Goal: Obtain resource: Download file/media

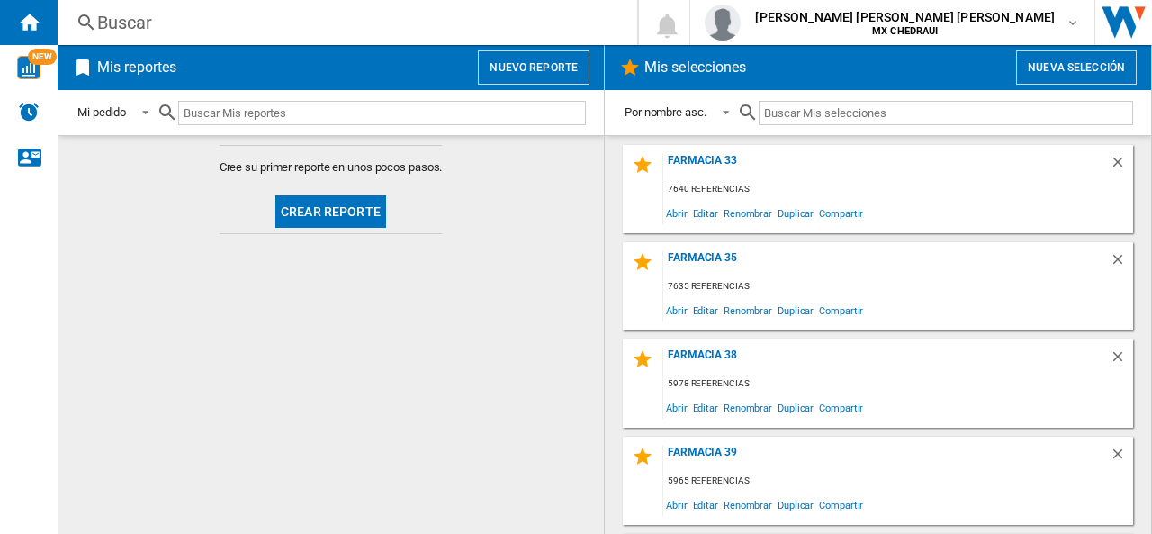
click at [1055, 55] on button "Nueva selección" at bounding box center [1076, 67] width 121 height 34
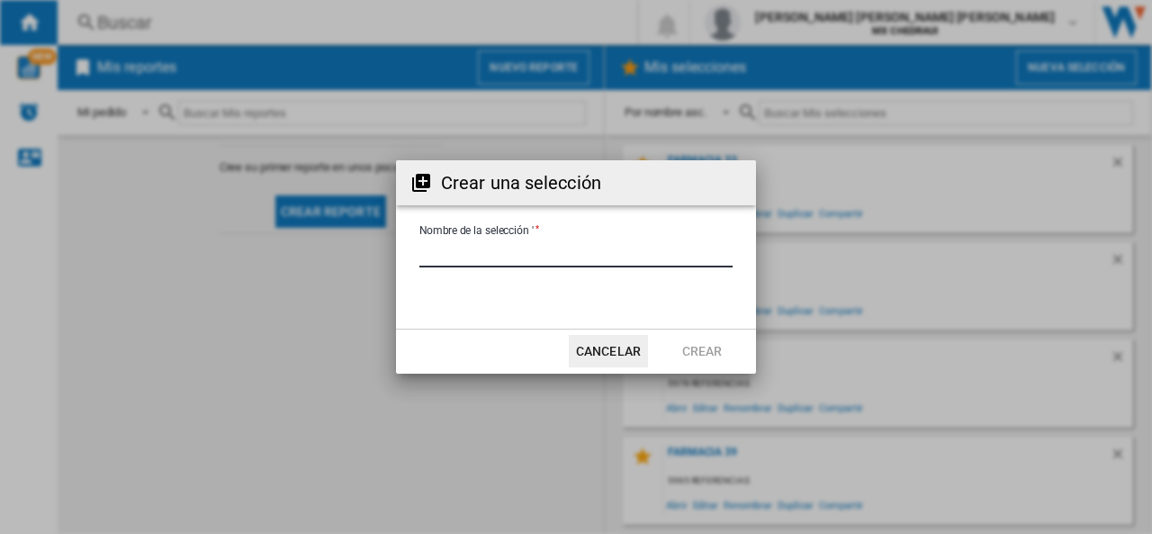
click at [565, 248] on input "Nombre de la selección '" at bounding box center [575, 253] width 313 height 27
type input "*********"
click at [716, 355] on button "Crear" at bounding box center [702, 351] width 79 height 32
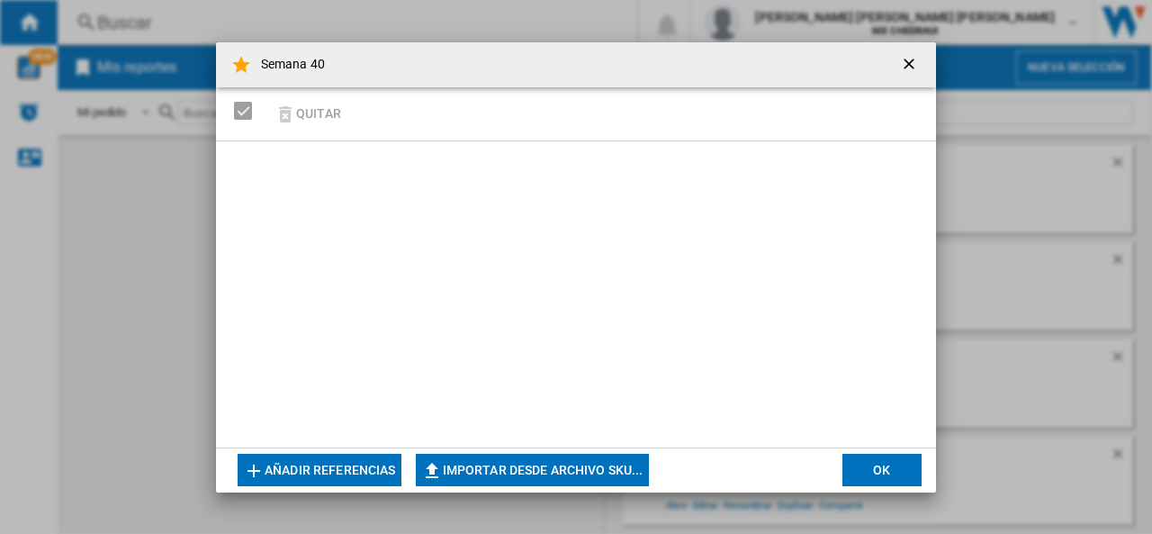
click at [546, 465] on button "Importar desde archivo SKU..." at bounding box center [532, 470] width 233 height 32
type input "**********"
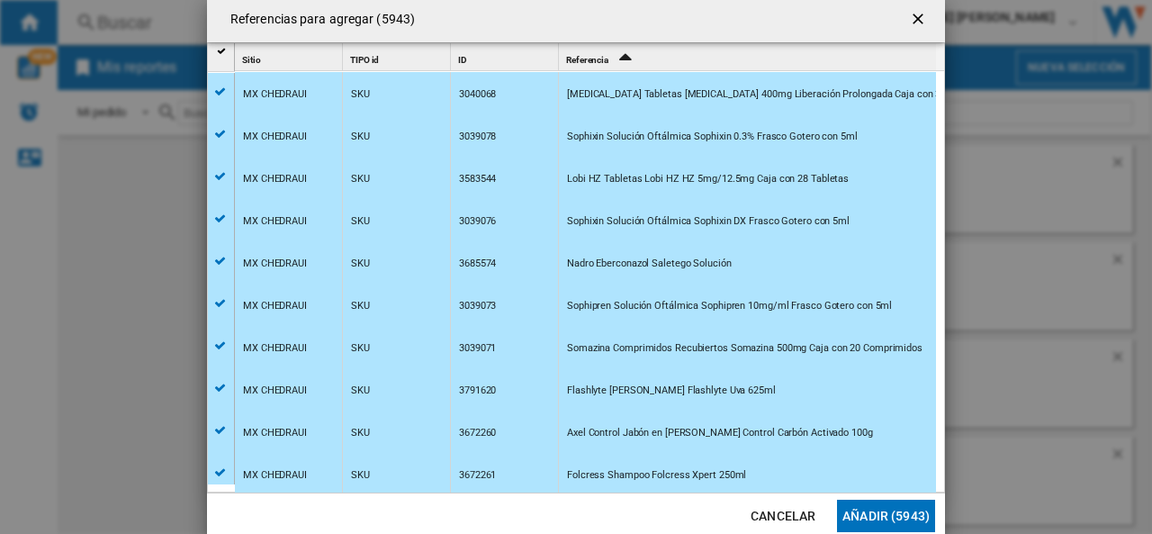
click at [880, 517] on button "Añadir (5943)" at bounding box center [886, 516] width 98 height 32
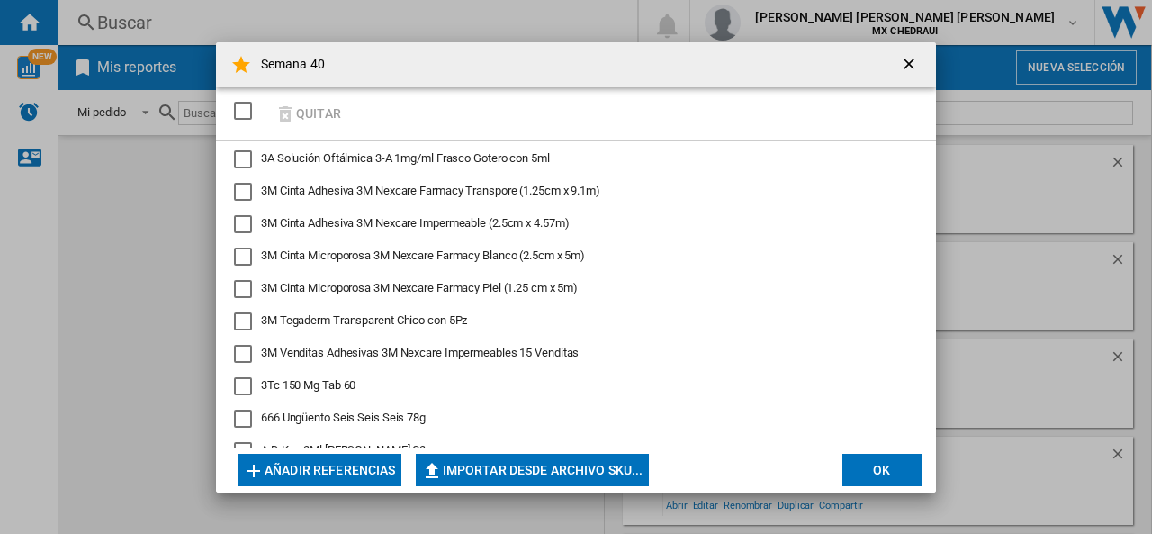
click at [882, 474] on button "OK" at bounding box center [882, 470] width 79 height 32
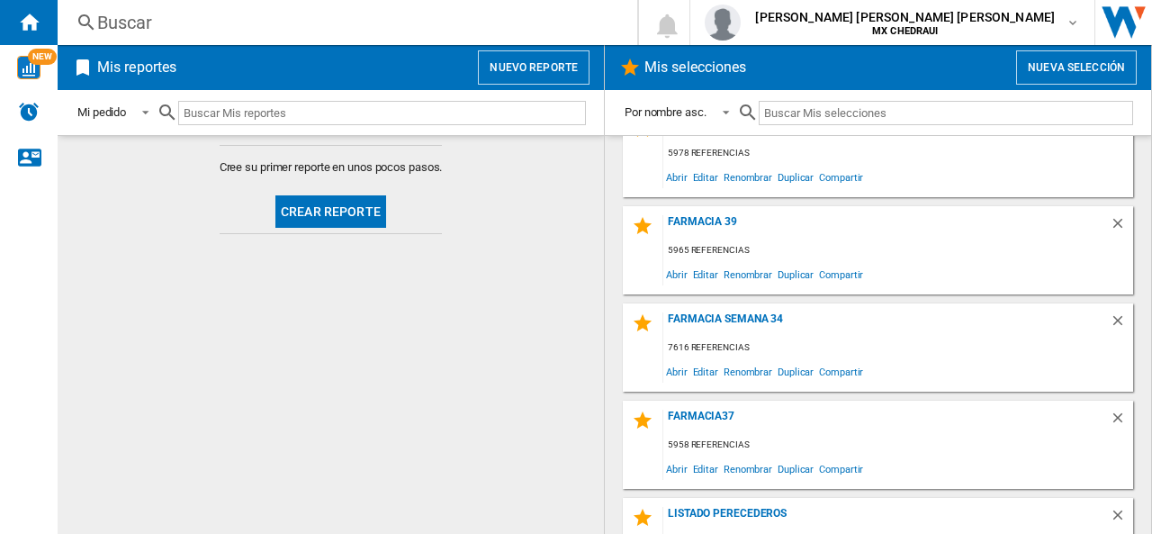
scroll to position [476, 0]
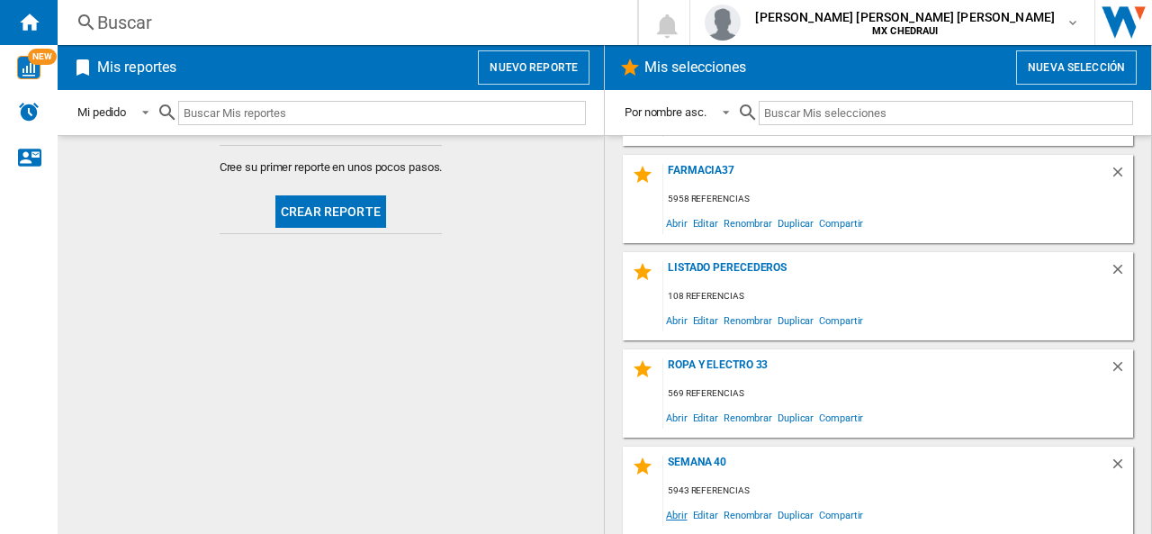
click at [675, 507] on span "Abrir" at bounding box center [676, 514] width 27 height 24
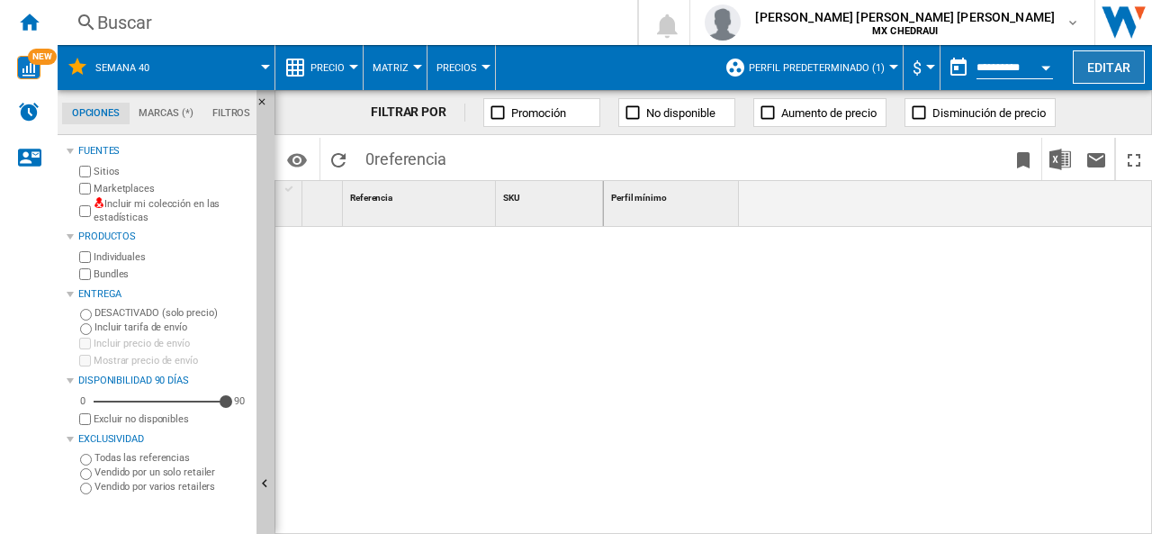
click at [1097, 64] on button "Editar" at bounding box center [1109, 66] width 72 height 33
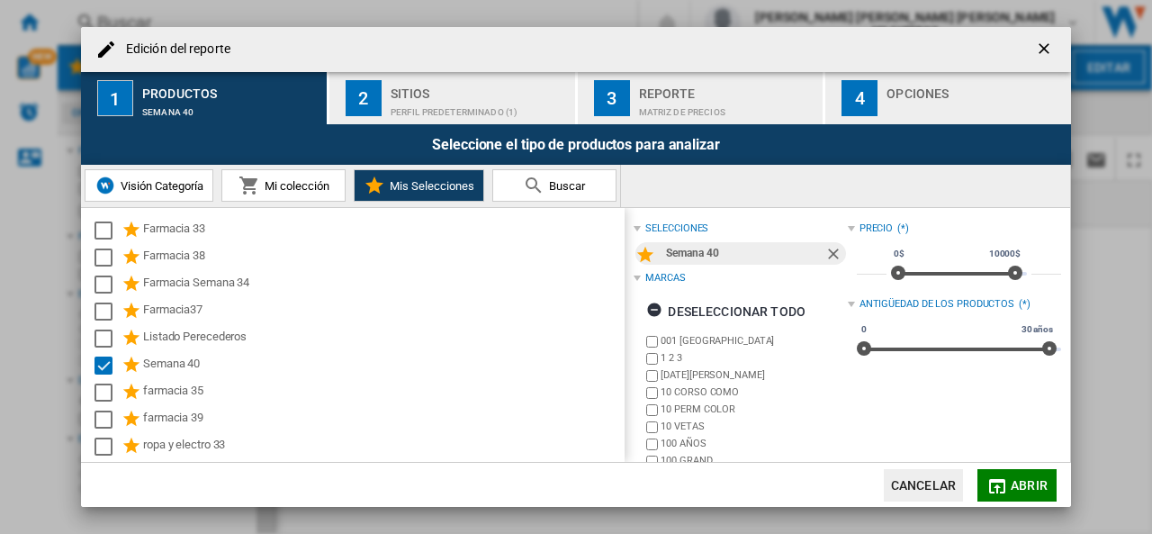
click at [414, 83] on div "Sitios" at bounding box center [479, 88] width 177 height 19
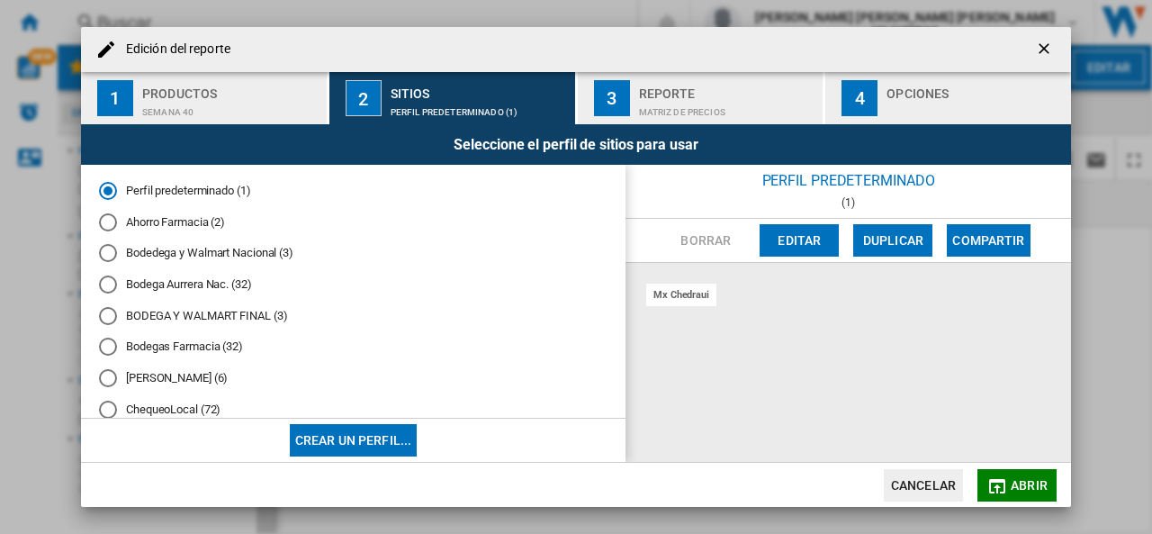
click at [154, 284] on md-radio-button "Bodega Aurrera Nac. (32)" at bounding box center [353, 284] width 509 height 17
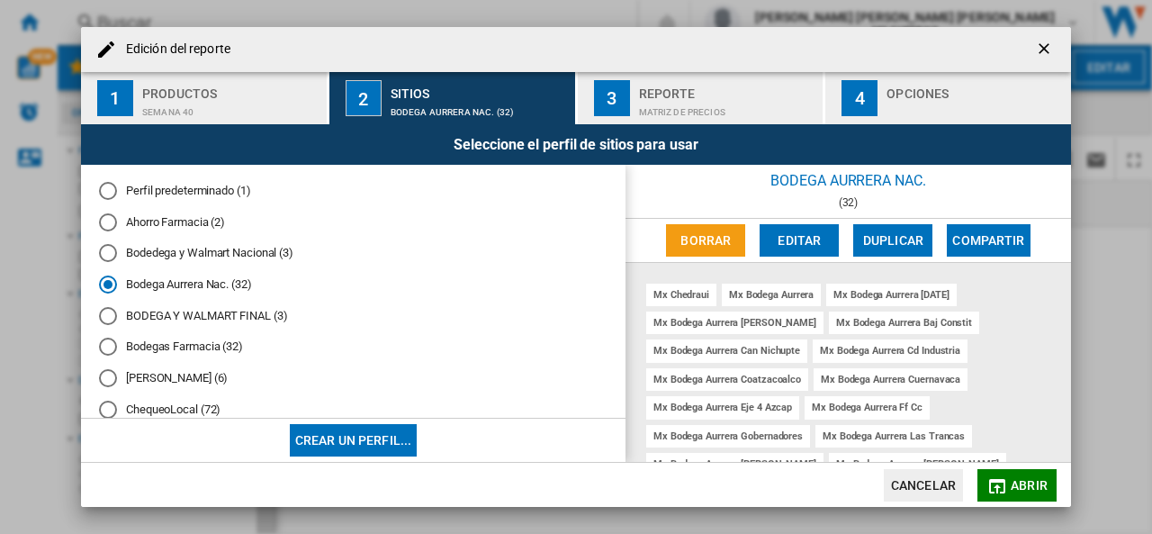
click at [669, 89] on div "Reporte" at bounding box center [727, 88] width 177 height 19
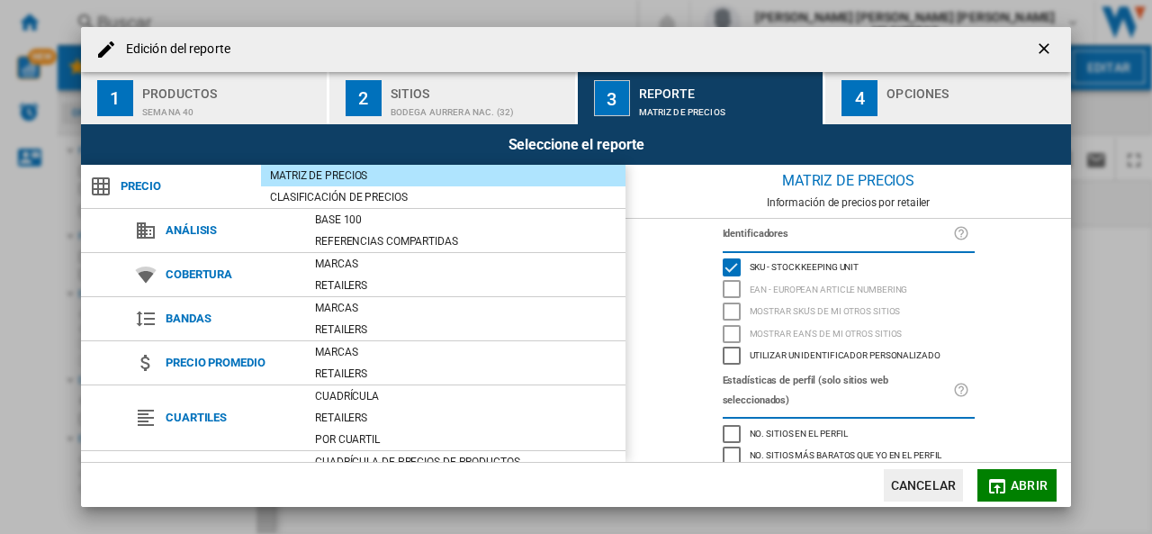
scroll to position [209, 0]
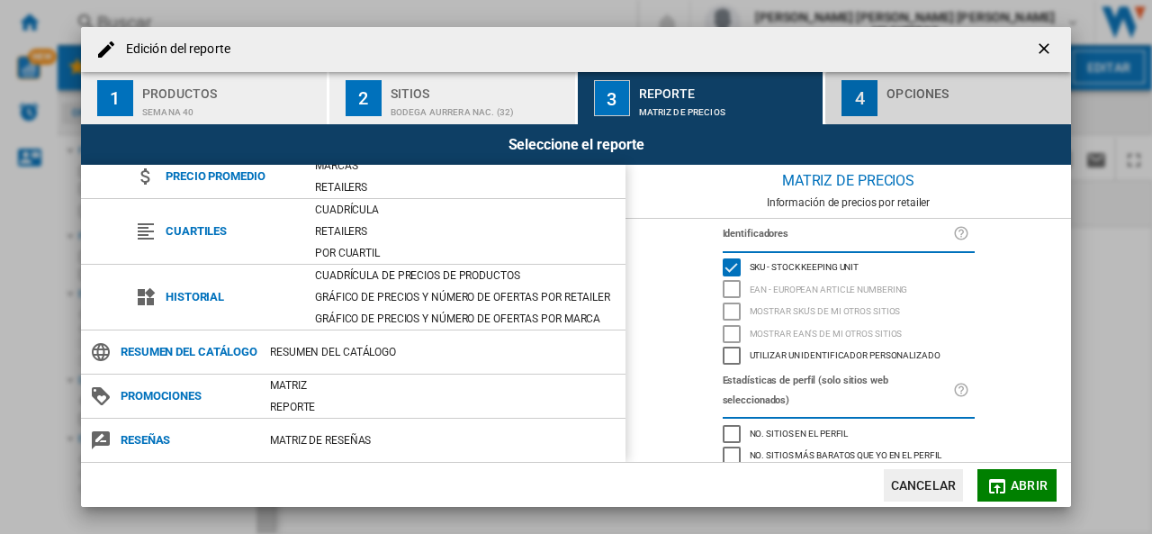
click at [900, 82] on div "Opciones" at bounding box center [975, 88] width 177 height 19
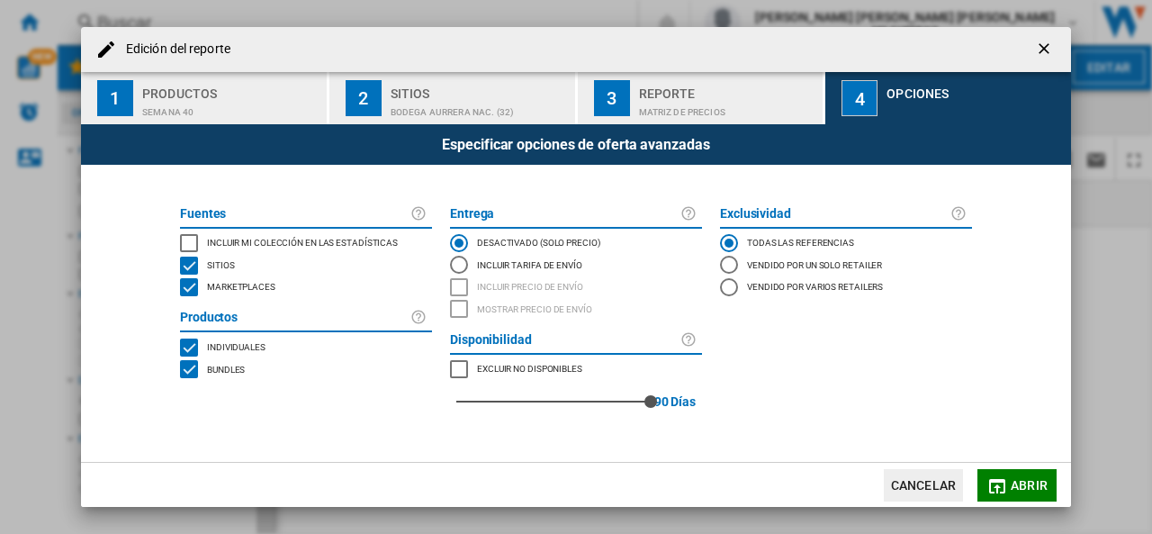
click at [198, 237] on div "INCLUDE MY SITE" at bounding box center [189, 243] width 18 height 18
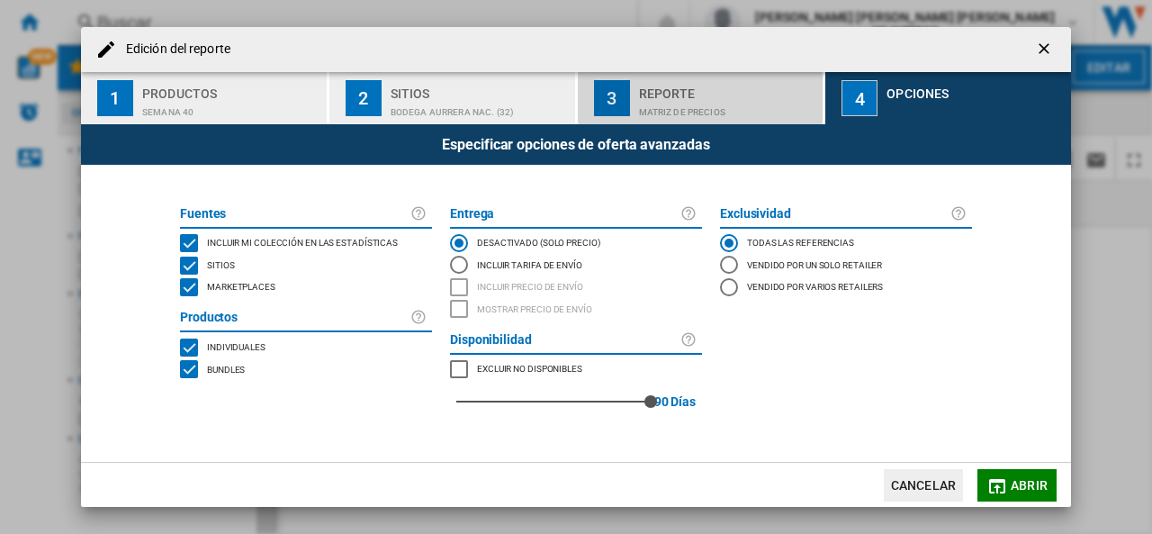
click at [661, 83] on div "Reporte" at bounding box center [727, 88] width 177 height 19
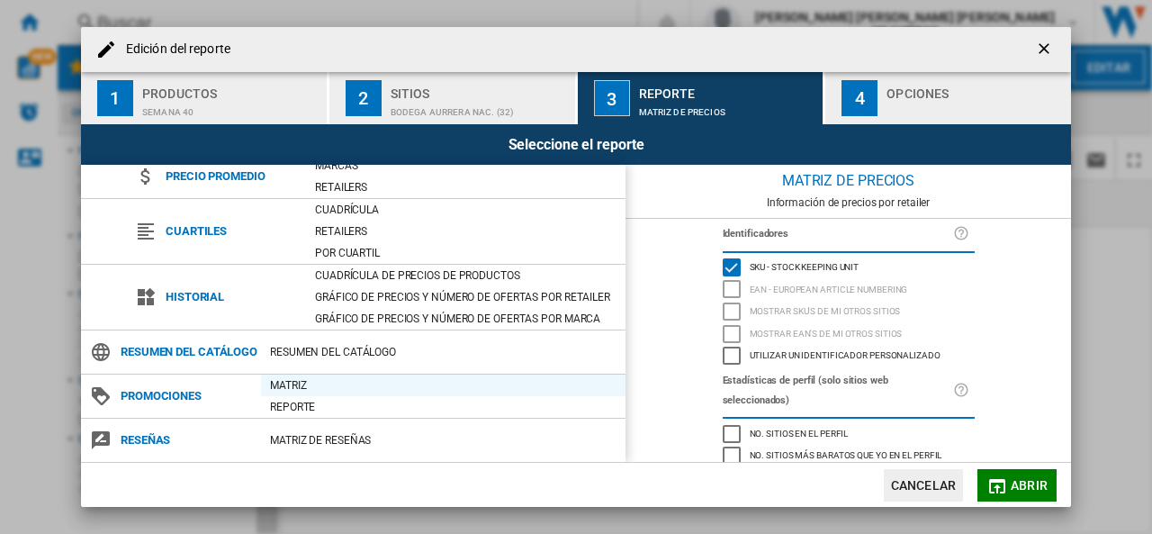
click at [279, 384] on div "Matriz" at bounding box center [443, 385] width 365 height 18
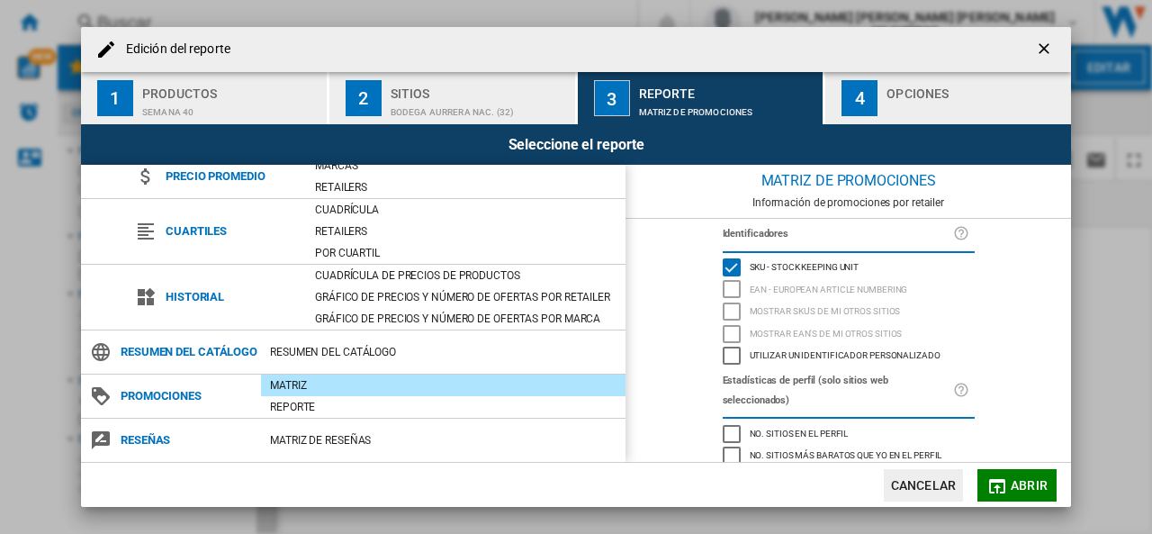
click at [897, 104] on div "button" at bounding box center [975, 107] width 177 height 19
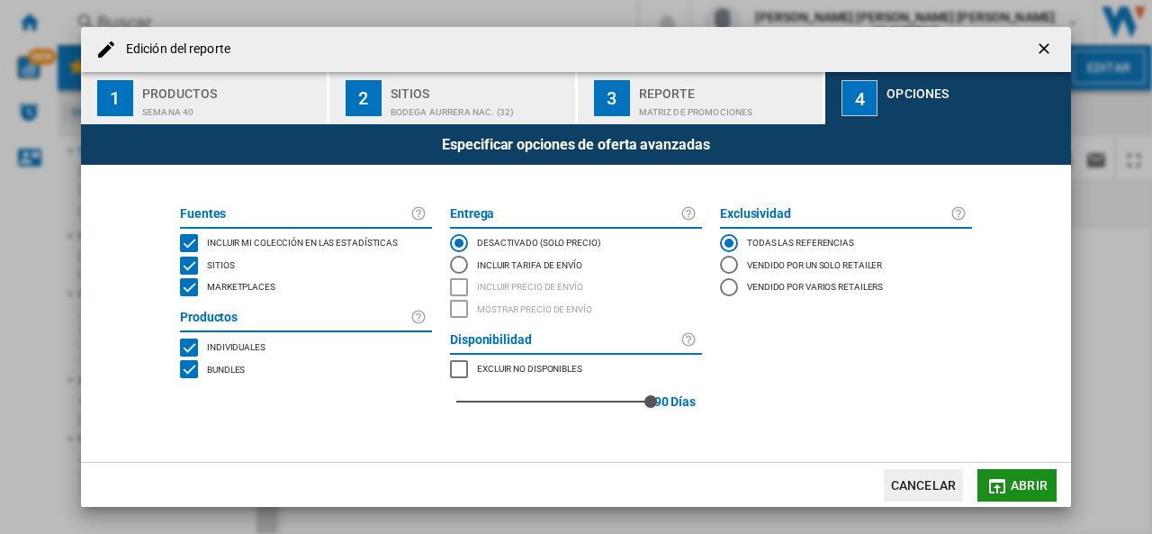
click at [994, 488] on md-icon "button" at bounding box center [998, 486] width 22 height 22
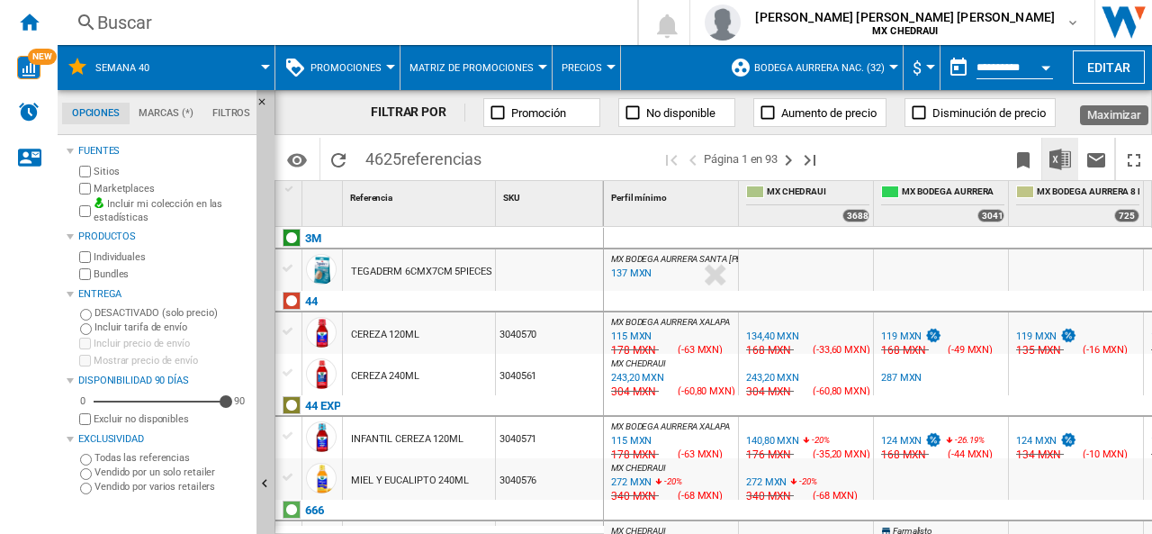
click at [1062, 157] on img "Descargar en Excel" at bounding box center [1061, 160] width 22 height 22
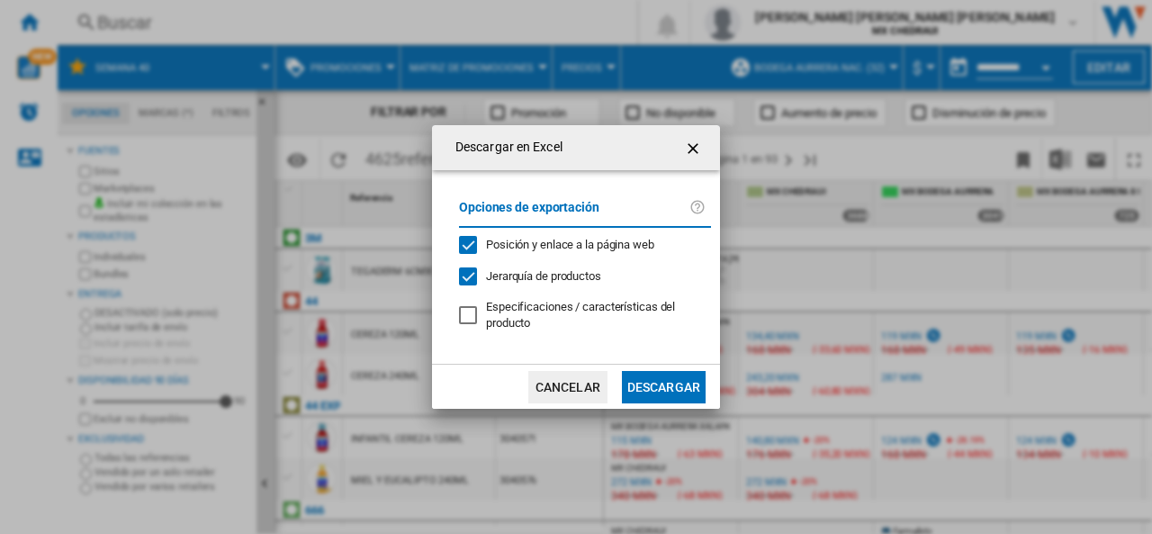
click at [673, 379] on button "Descargar" at bounding box center [664, 387] width 84 height 32
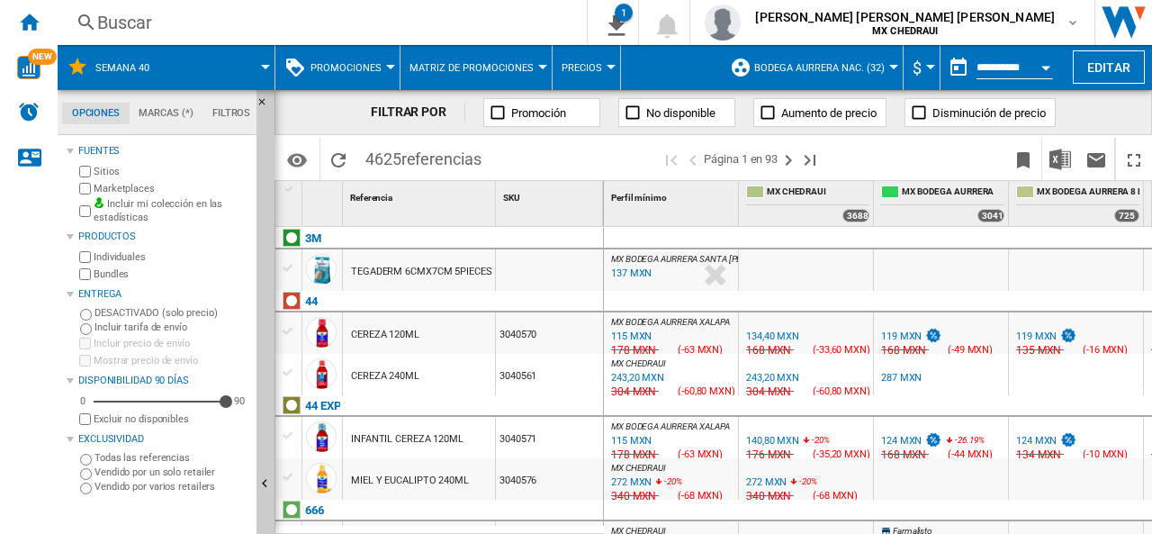
click at [844, 68] on span "Bodega Aurrera Nac. (32)" at bounding box center [819, 68] width 131 height 12
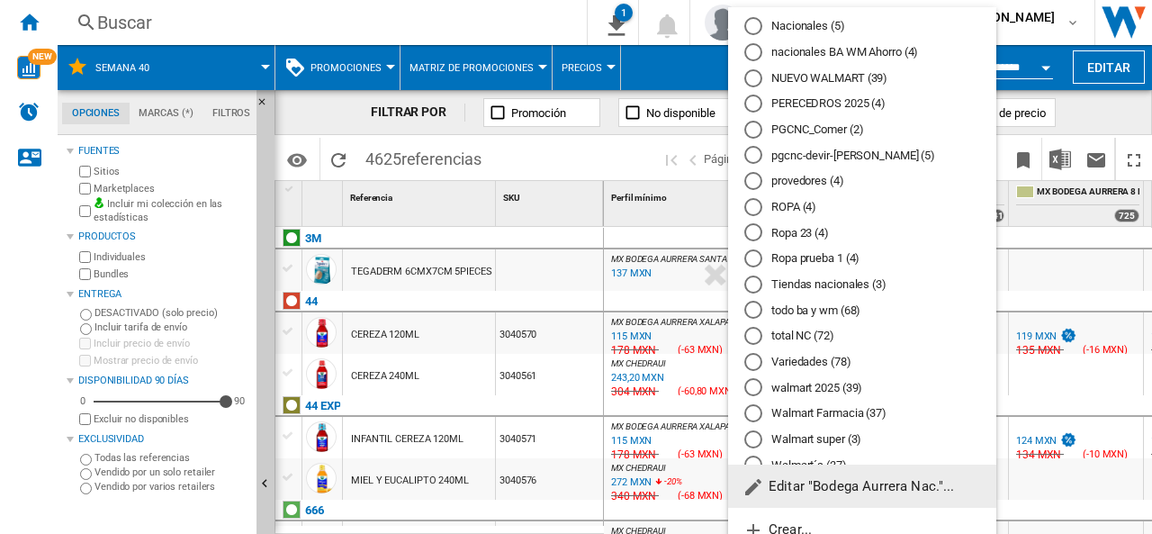
scroll to position [342, 0]
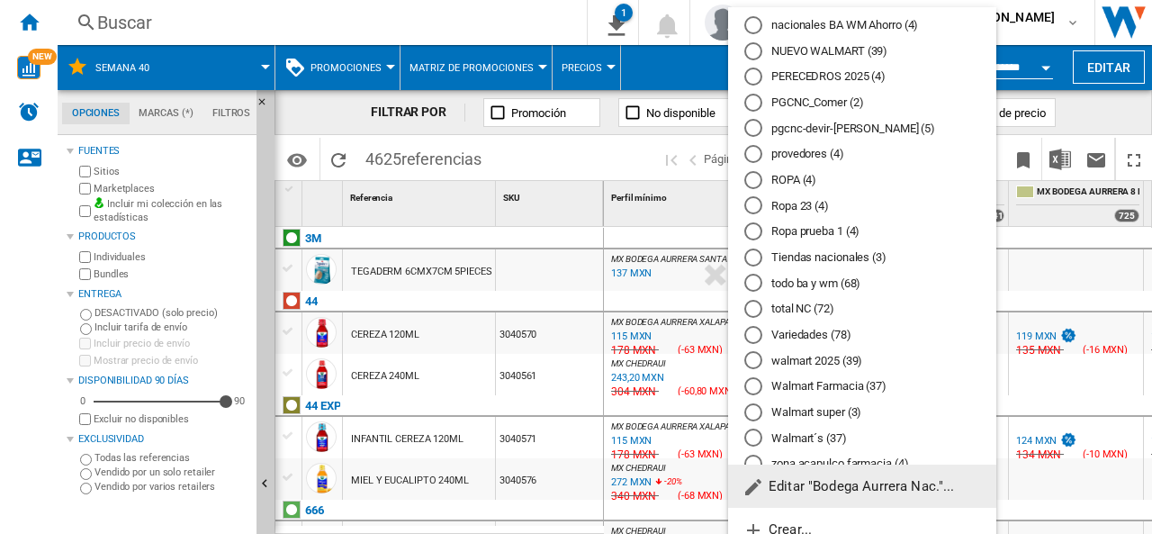
click at [829, 357] on md-radio-button "walmart 2025 (39)" at bounding box center [862, 360] width 236 height 17
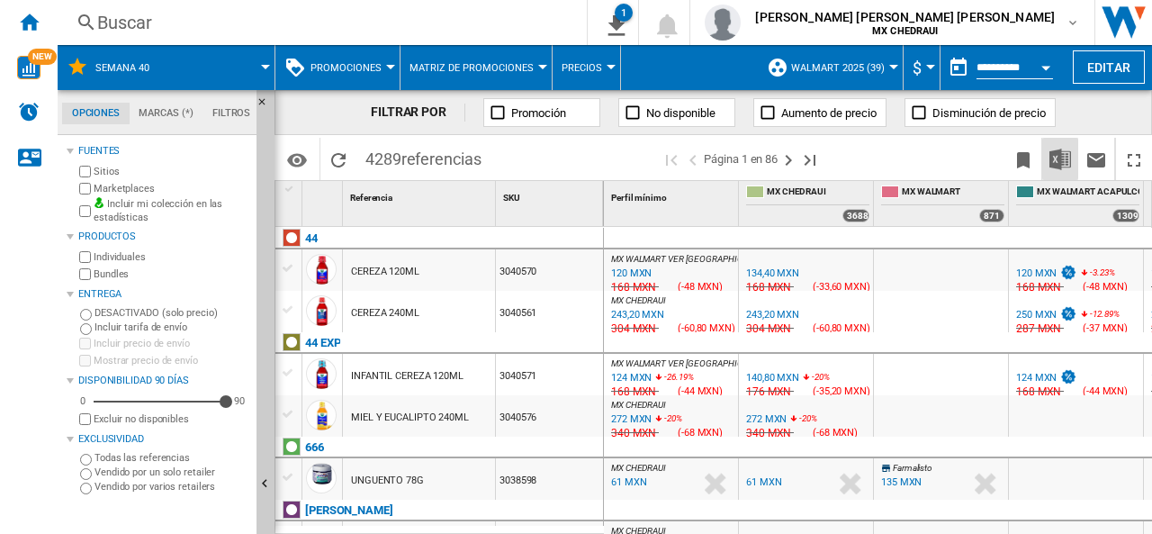
click at [1059, 158] on img "Descargar en Excel" at bounding box center [1061, 160] width 22 height 22
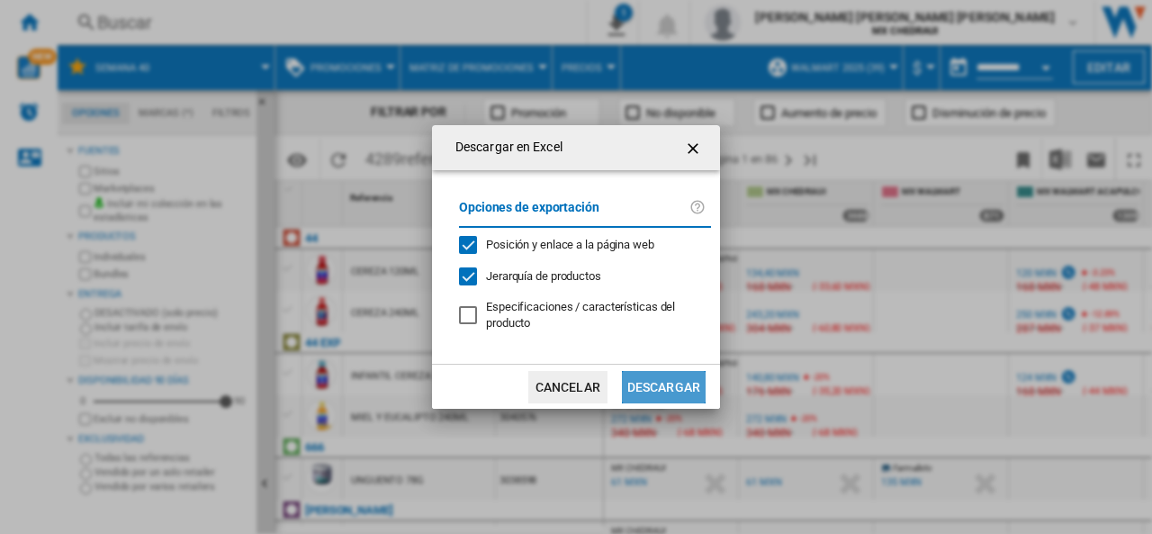
click at [657, 381] on button "Descargar" at bounding box center [664, 387] width 84 height 32
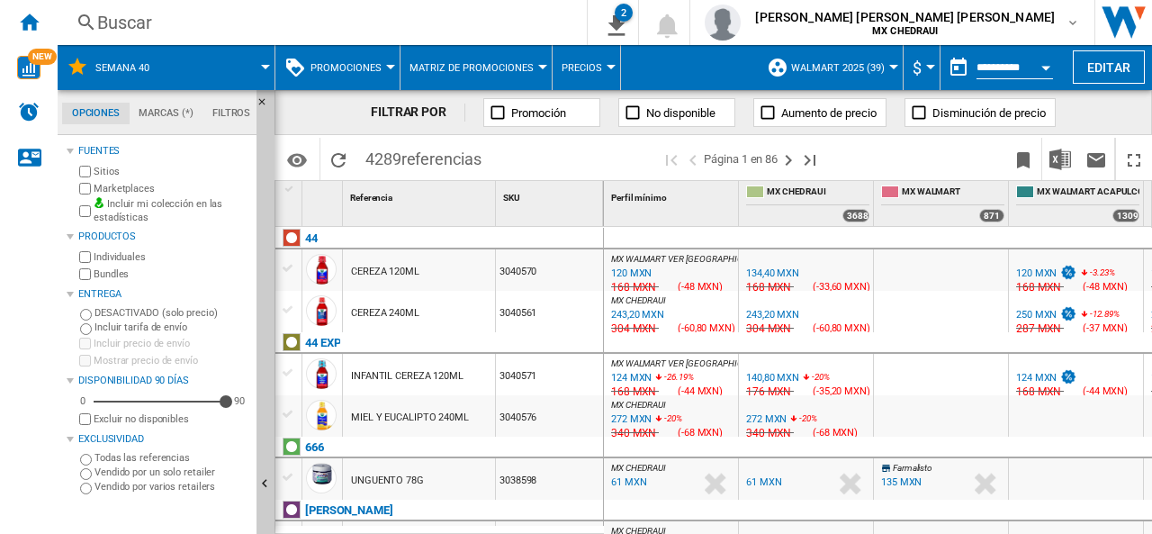
click at [834, 66] on span "walmart 2025 (39)" at bounding box center [838, 68] width 94 height 12
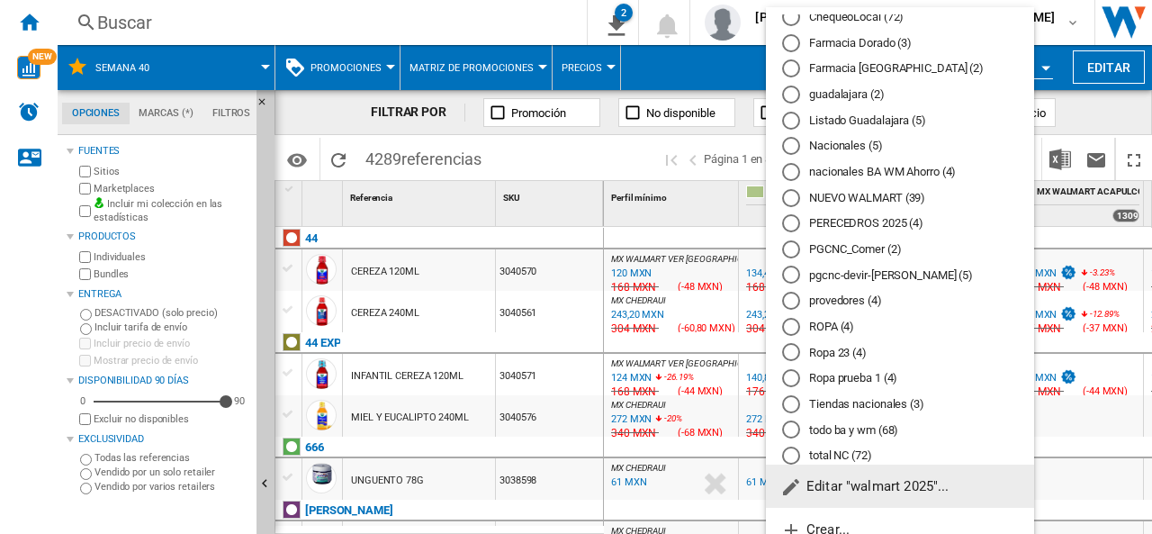
scroll to position [197, 0]
click at [819, 146] on md-radio-button "Nacionales (5)" at bounding box center [900, 144] width 236 height 17
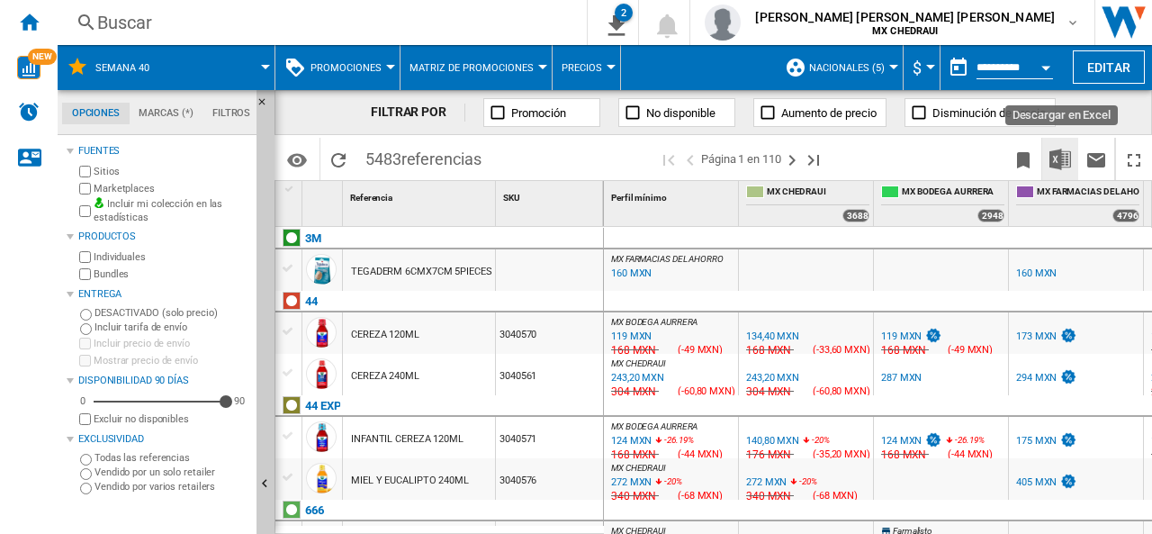
click at [1057, 158] on img "Descargar en Excel" at bounding box center [1061, 160] width 22 height 22
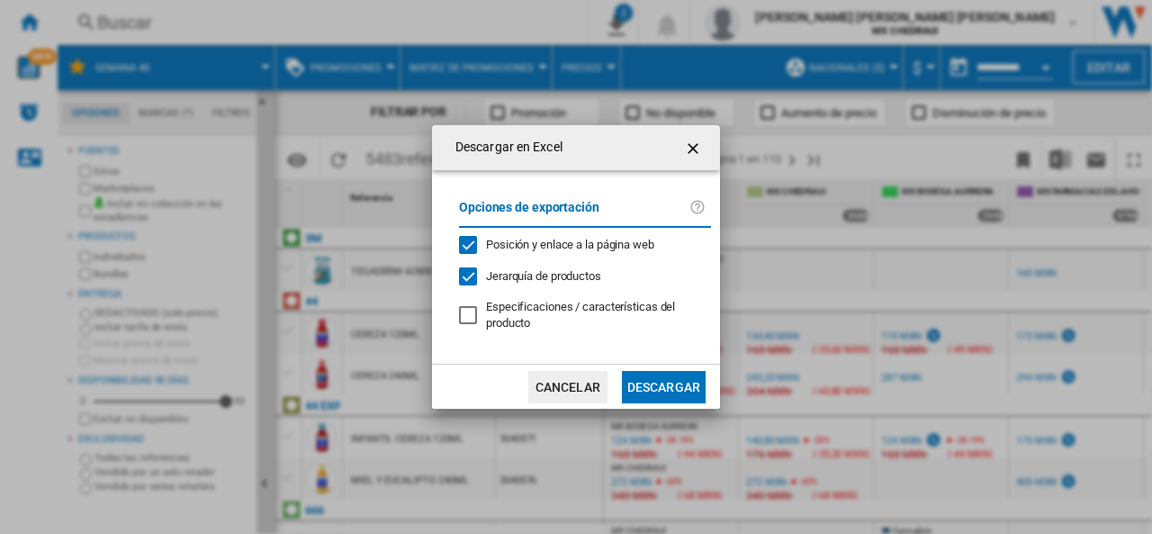
click at [646, 390] on button "Descargar" at bounding box center [664, 387] width 84 height 32
